Goal: Answer question/provide support

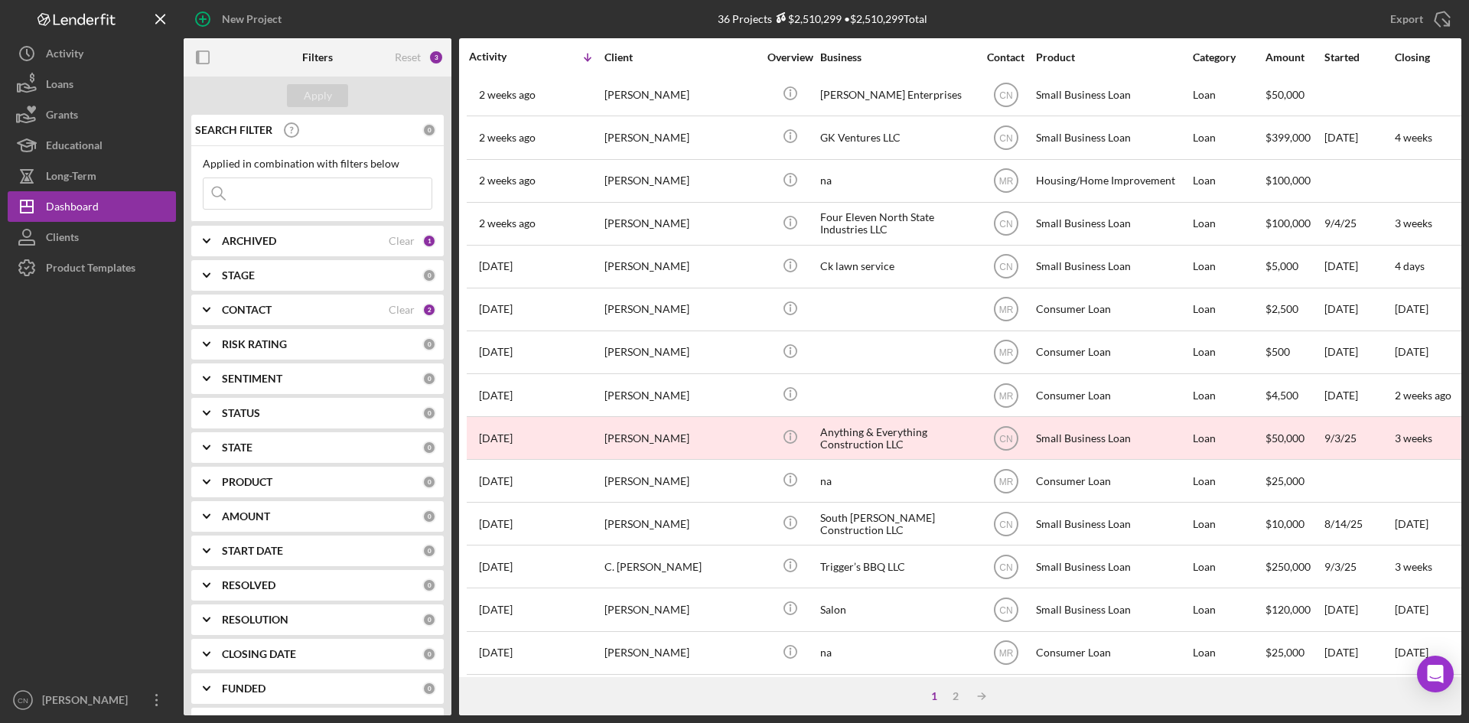
scroll to position [492, 0]
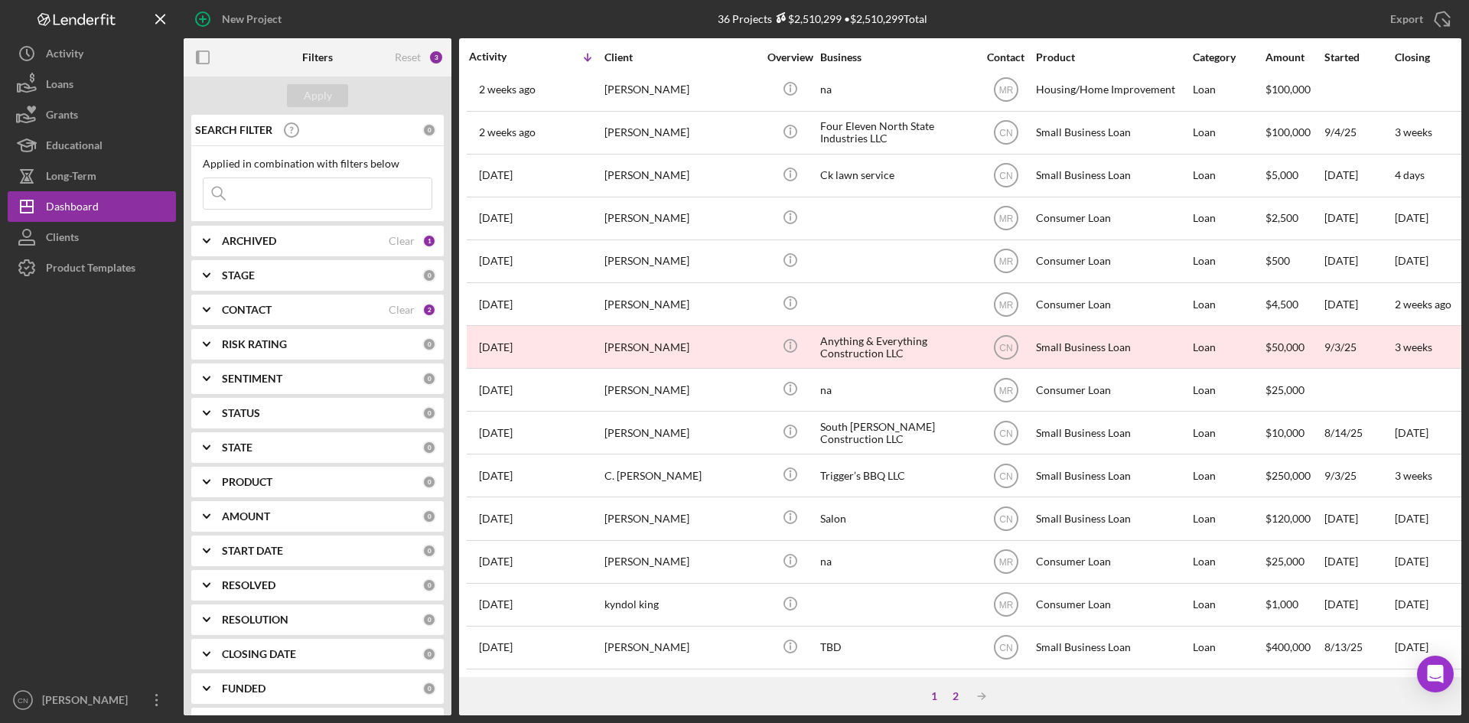
click at [951, 693] on div "2" at bounding box center [955, 696] width 21 height 12
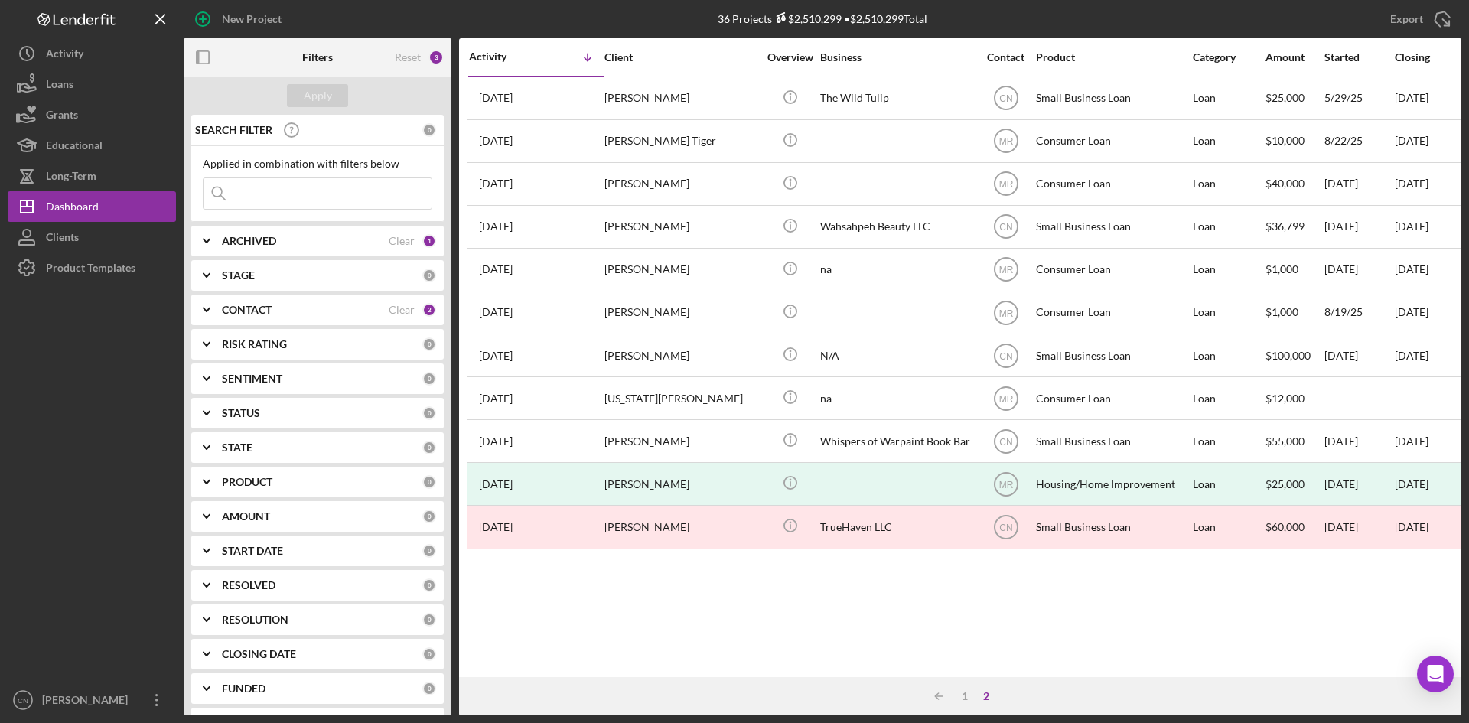
scroll to position [0, 0]
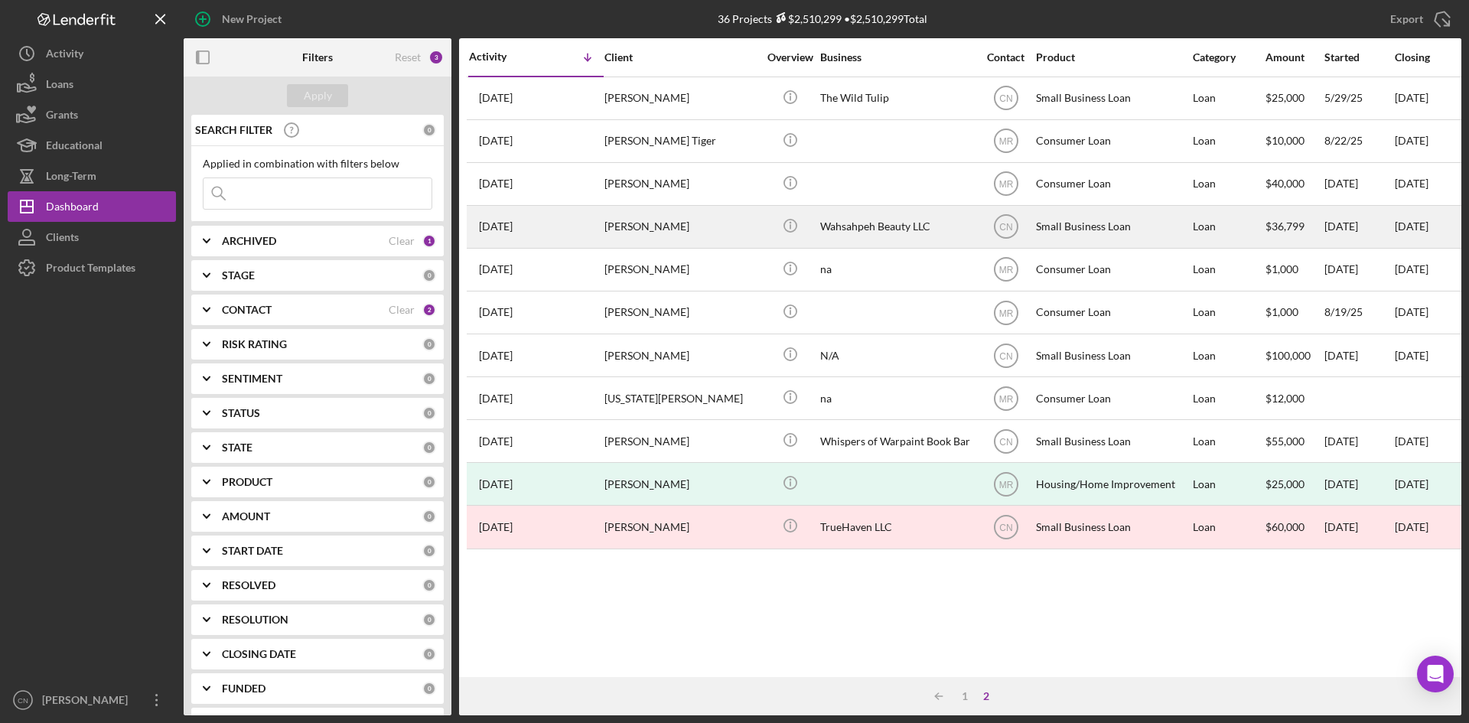
click at [644, 224] on div "[PERSON_NAME]" at bounding box center [681, 227] width 153 height 41
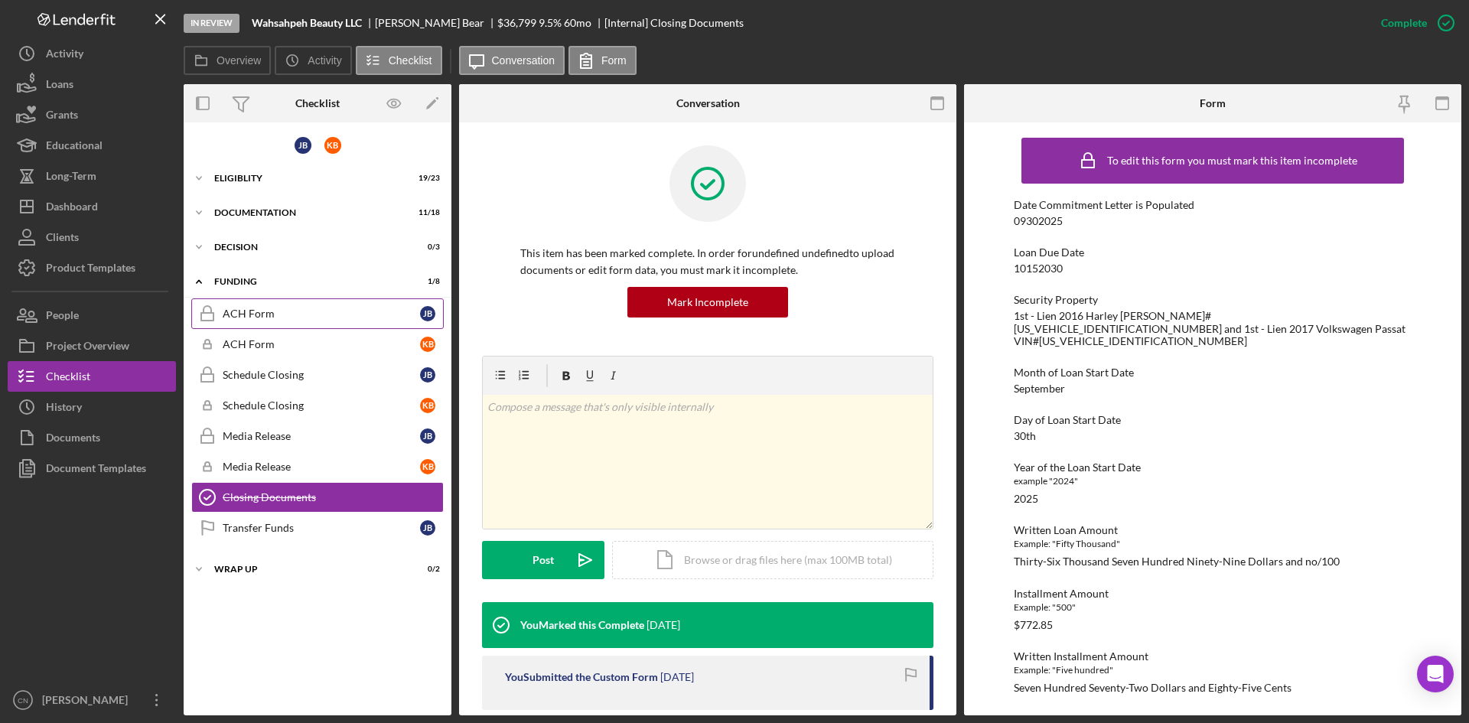
click at [263, 314] on div "ACH Form" at bounding box center [321, 314] width 197 height 12
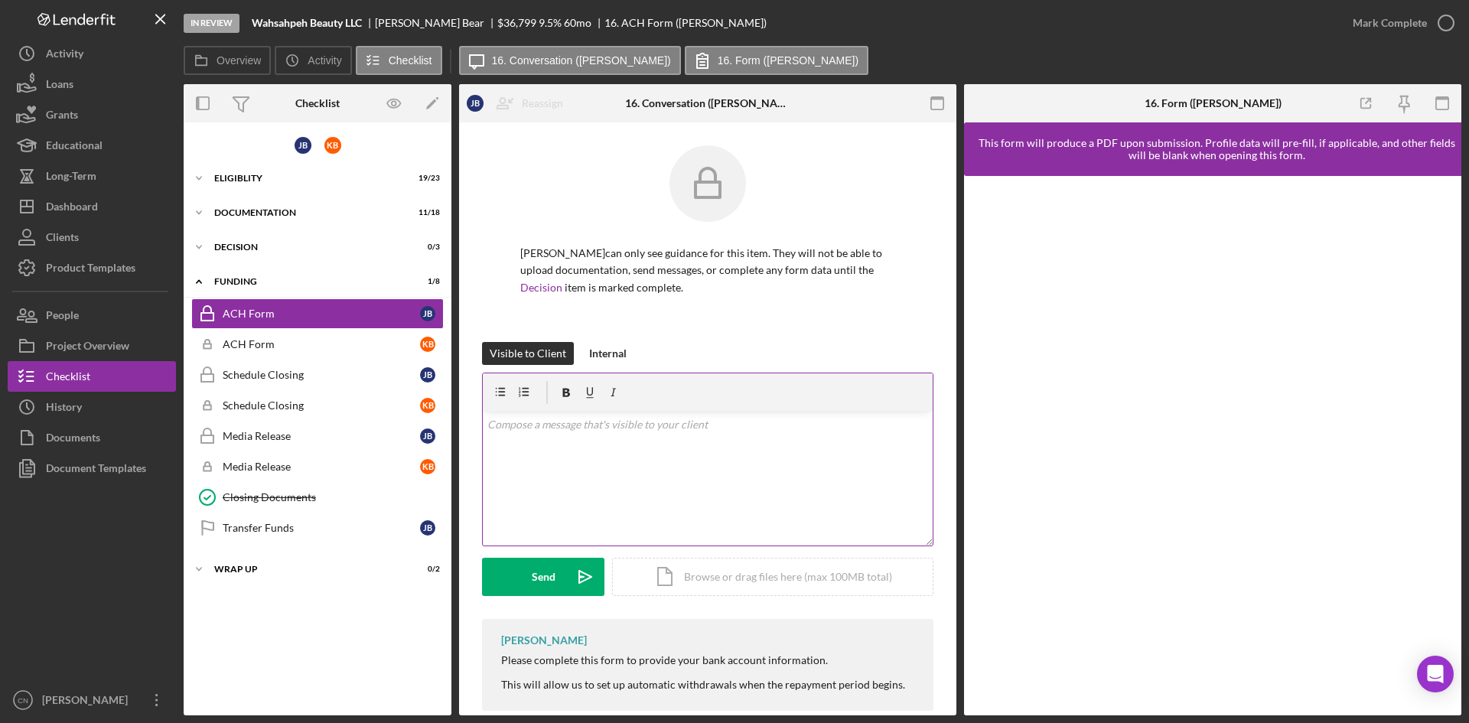
click at [647, 409] on div at bounding box center [708, 392] width 450 height 38
click at [523, 352] on div "Visible to Client" at bounding box center [528, 353] width 77 height 23
click at [535, 430] on p at bounding box center [709, 424] width 442 height 17
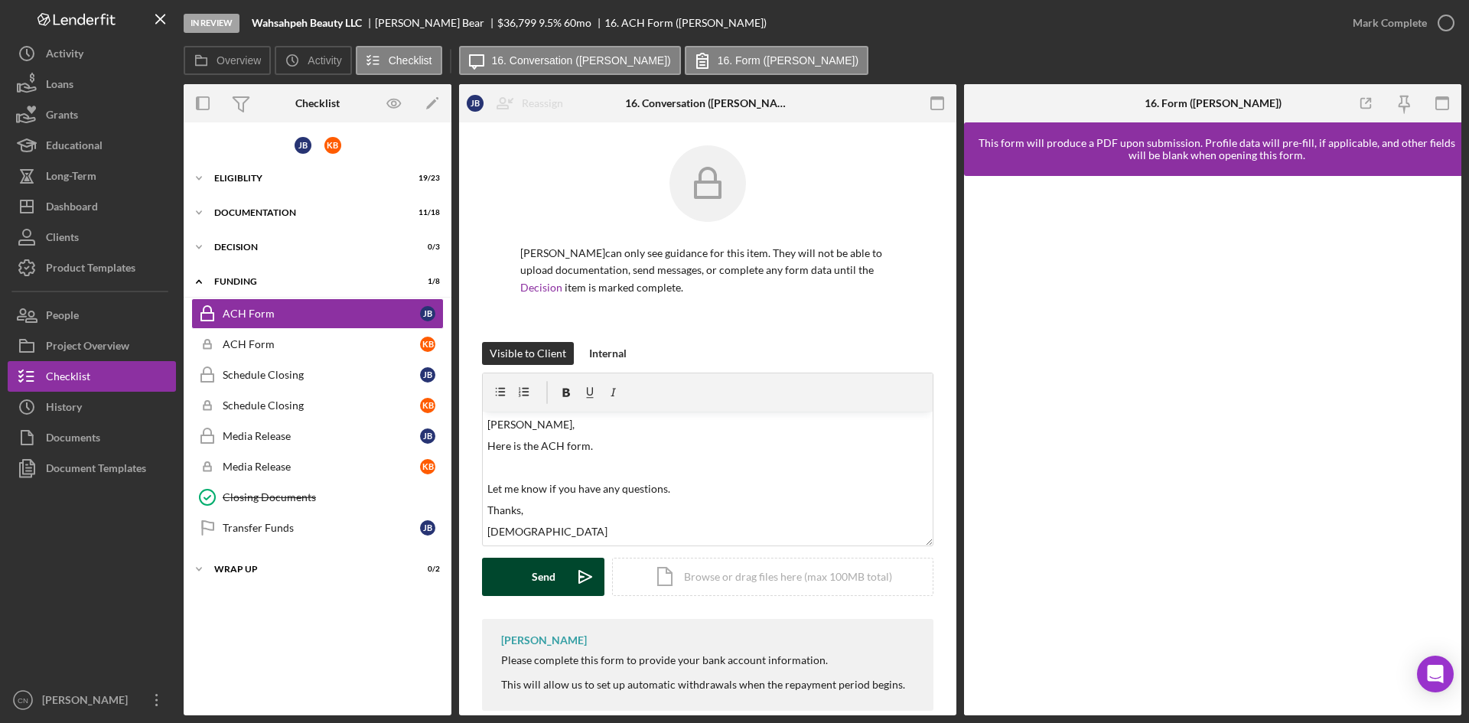
click at [540, 575] on div "Send" at bounding box center [544, 577] width 24 height 38
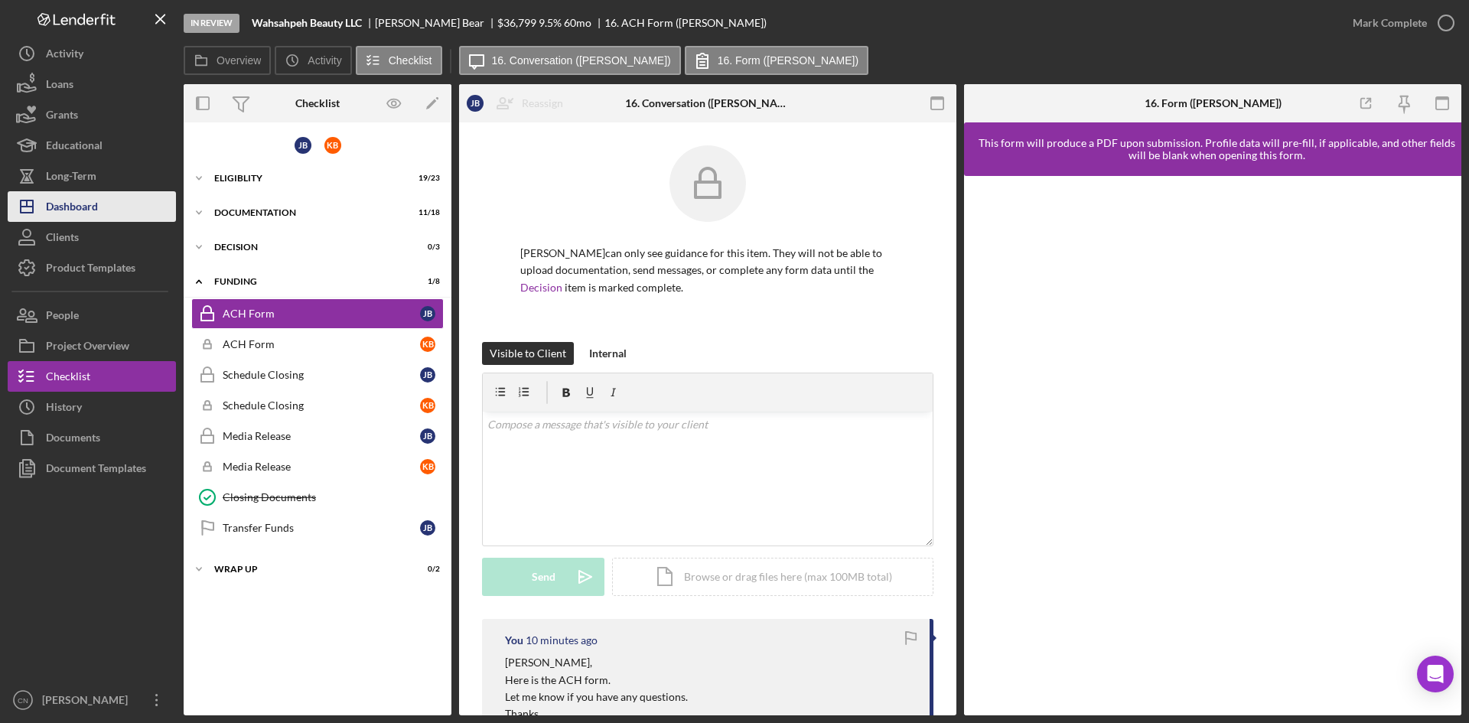
click at [67, 202] on div "Dashboard" at bounding box center [72, 208] width 52 height 34
